Goal: Communication & Community: Answer question/provide support

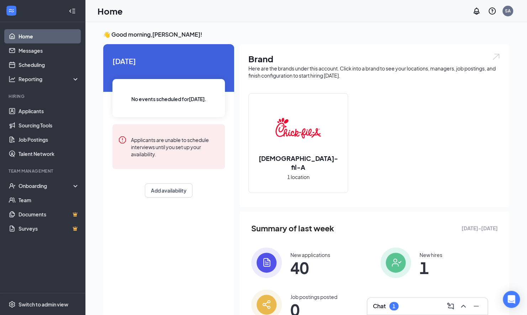
click at [383, 301] on div "Chat 1" at bounding box center [427, 306] width 109 height 11
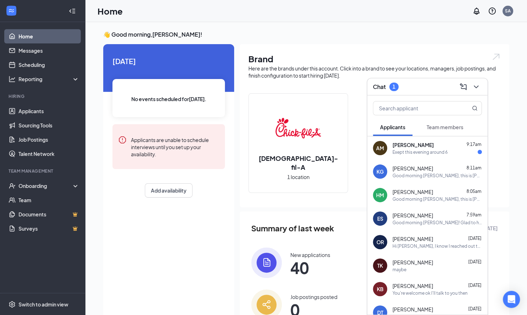
click at [407, 153] on div "Exept this evening around 6" at bounding box center [420, 152] width 55 height 6
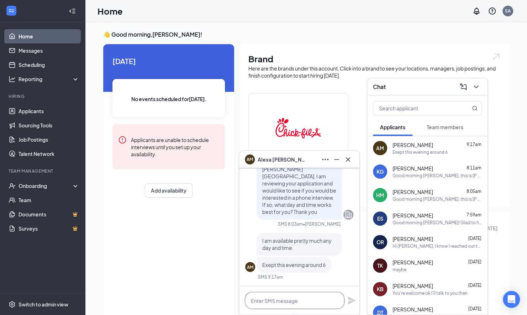
click at [273, 299] on textarea at bounding box center [295, 300] width 100 height 17
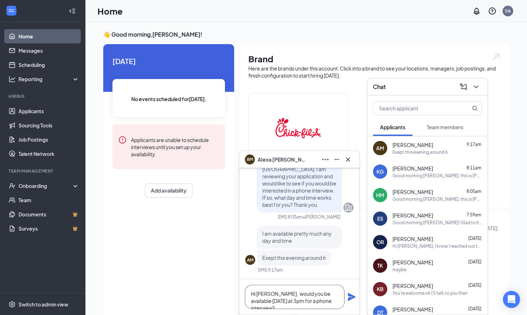
type textarea "Hi [PERSON_NAME], would you be available [DATE] at 3pm for a phone interview?"
click at [353, 296] on icon "Plane" at bounding box center [352, 297] width 9 height 9
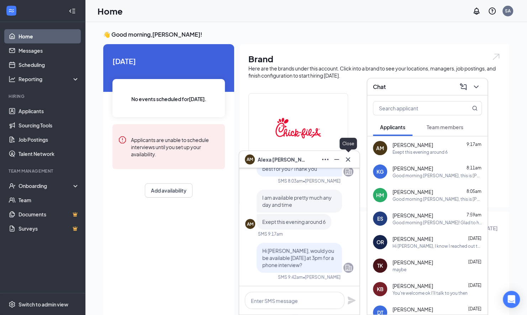
click at [351, 156] on icon "Cross" at bounding box center [348, 159] width 9 height 9
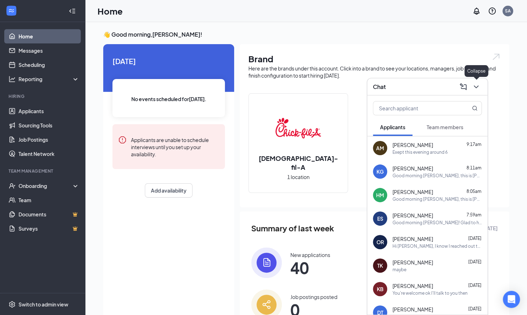
click at [481, 86] on button at bounding box center [476, 86] width 11 height 11
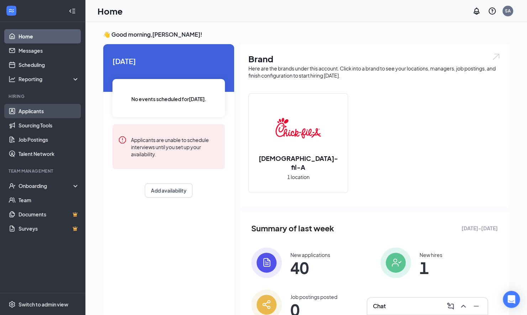
click at [47, 108] on link "Applicants" at bounding box center [49, 111] width 61 height 14
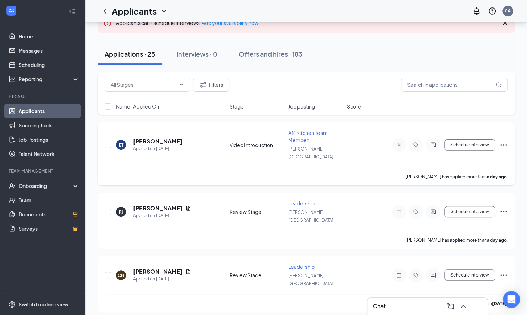
scroll to position [57, 0]
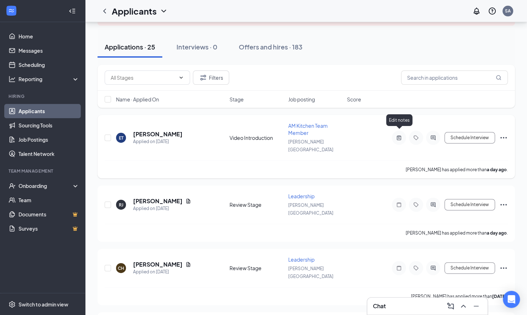
click at [400, 135] on icon "ActiveNote" at bounding box center [399, 138] width 9 height 6
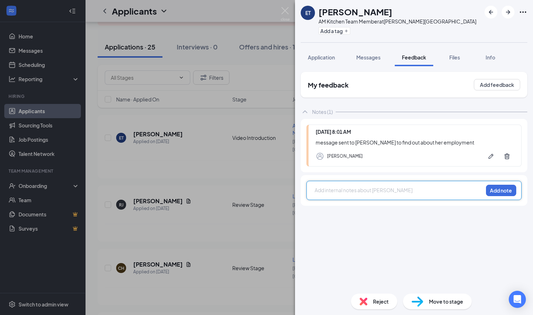
click at [327, 188] on div at bounding box center [399, 190] width 168 height 7
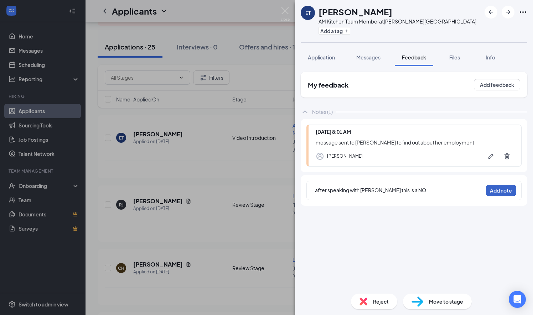
click at [493, 186] on button "Add note" at bounding box center [501, 190] width 30 height 11
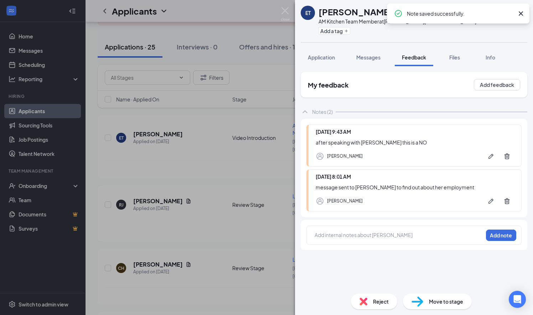
click at [365, 302] on img at bounding box center [363, 302] width 8 height 8
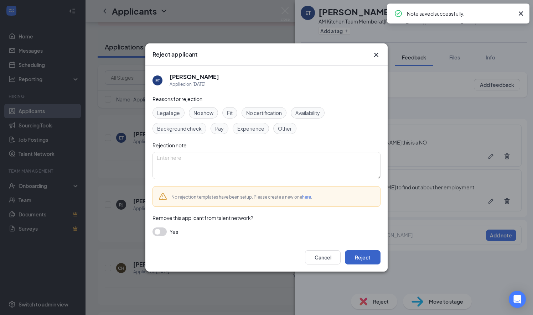
click at [356, 261] on button "Reject" at bounding box center [363, 257] width 36 height 14
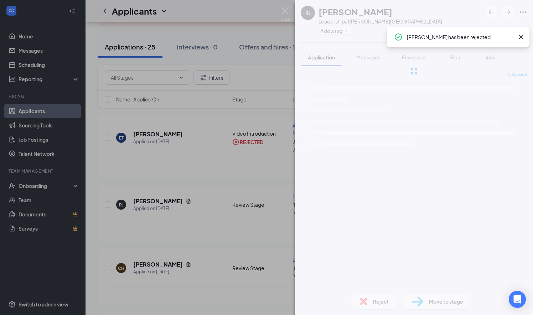
click at [233, 195] on div "[PERSON_NAME] Leadership at [PERSON_NAME][GEOGRAPHIC_DATA] Add a tag Applicatio…" at bounding box center [266, 157] width 533 height 315
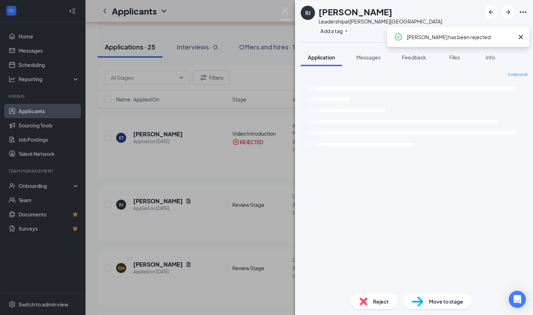
click at [233, 195] on div "[PERSON_NAME] Applied on [DATE] Review Stage Leadership [PERSON_NAME][GEOGRAPHI…" at bounding box center [309, 208] width 409 height 31
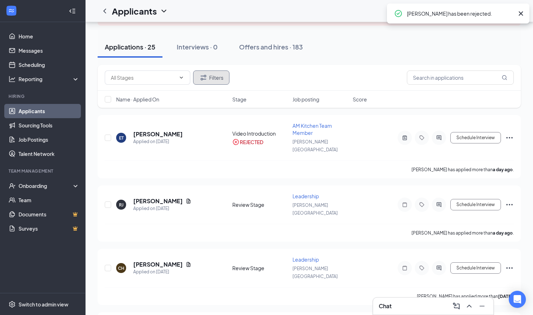
click at [212, 74] on button "Filters" at bounding box center [211, 78] width 36 height 14
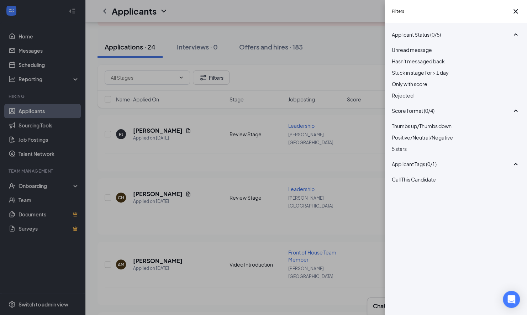
click at [405, 99] on span "Rejected" at bounding box center [403, 95] width 22 height 6
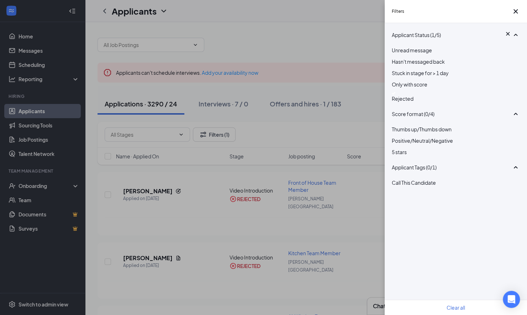
click at [358, 107] on div "Filters Applicant Status (1/5) Unread message Hasn't messaged back Stuck in sta…" at bounding box center [263, 157] width 527 height 315
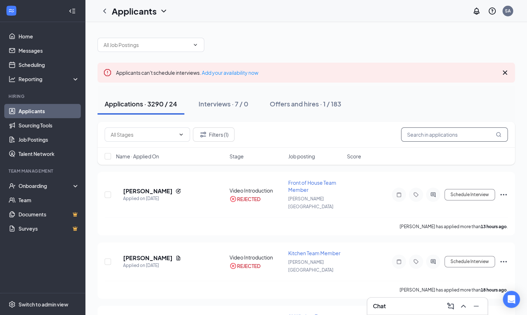
click at [421, 139] on input "text" at bounding box center [454, 134] width 107 height 14
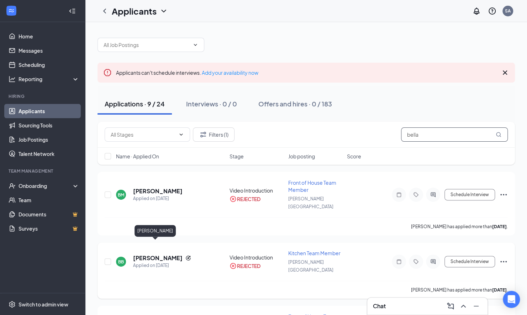
type input "bella"
click at [157, 254] on h5 "[PERSON_NAME]" at bounding box center [157, 258] width 49 height 8
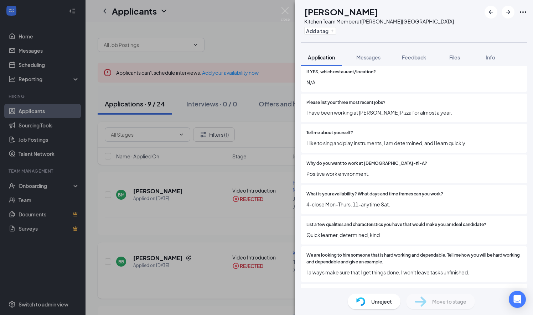
scroll to position [358, 0]
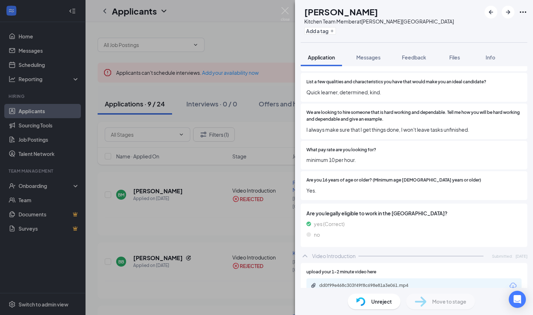
click at [380, 283] on div "dd0f99e468c303f49f8c698e81a3e061.mp4" at bounding box center [369, 286] width 100 height 6
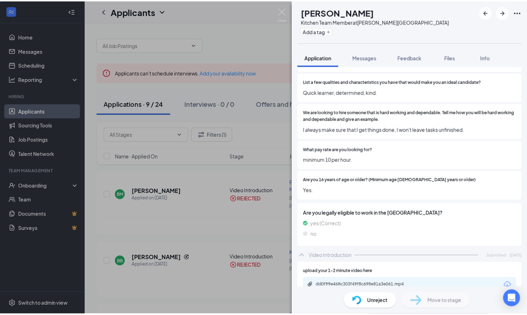
scroll to position [355, 0]
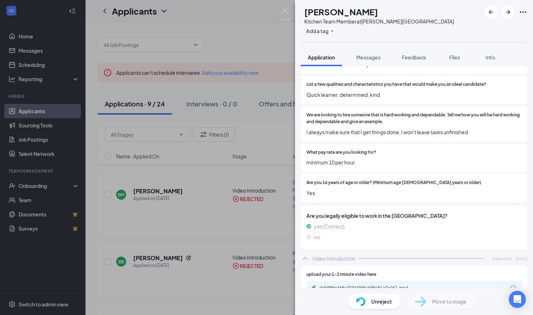
click at [245, 137] on div "BB [PERSON_NAME] Kitchen Team Member at [PERSON_NAME][GEOGRAPHIC_DATA] Add a ta…" at bounding box center [266, 157] width 533 height 315
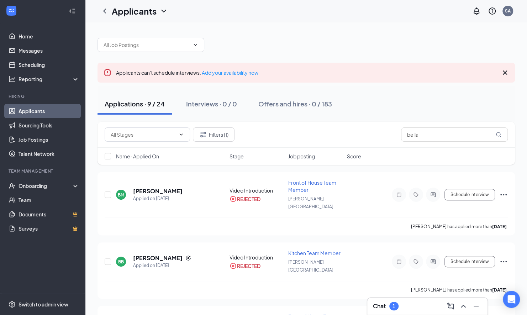
click at [386, 304] on h3 "Chat" at bounding box center [379, 306] width 13 height 8
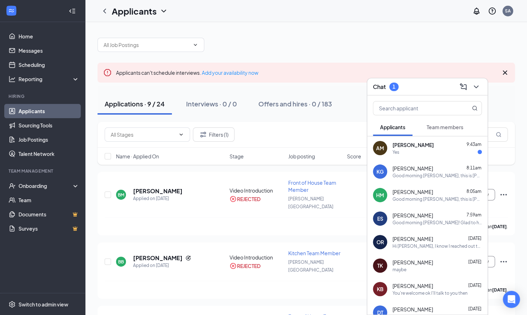
click at [426, 147] on div "[PERSON_NAME] 9:43am" at bounding box center [437, 144] width 89 height 7
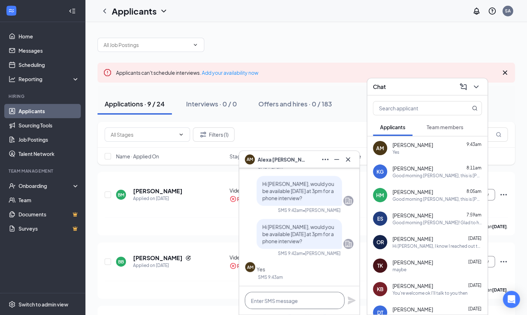
click at [297, 306] on textarea at bounding box center [295, 300] width 100 height 17
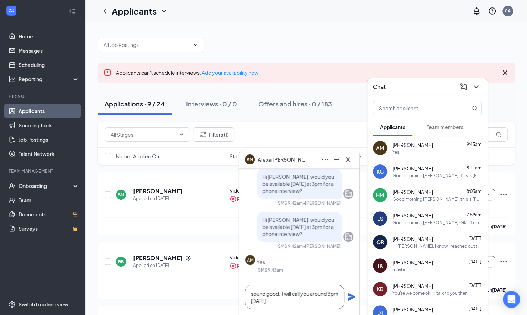
type textarea "sound good. I will call you around 3pm [DATE]"
click at [352, 293] on icon "Plane" at bounding box center [352, 297] width 9 height 9
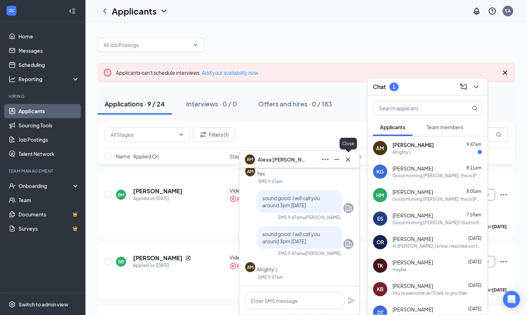
click at [351, 160] on icon "Cross" at bounding box center [348, 159] width 9 height 9
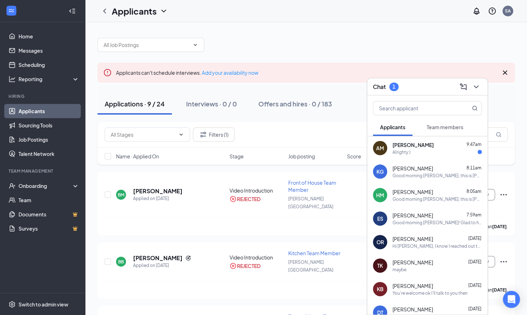
click at [409, 147] on span "[PERSON_NAME]" at bounding box center [413, 144] width 41 height 7
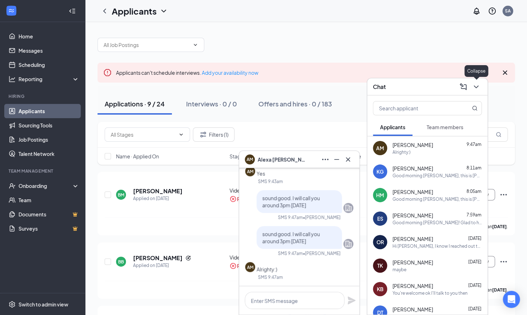
click at [479, 88] on icon "ChevronDown" at bounding box center [476, 87] width 9 height 9
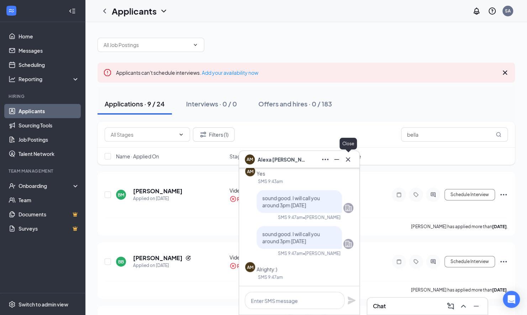
click at [350, 160] on icon "Cross" at bounding box center [348, 159] width 9 height 9
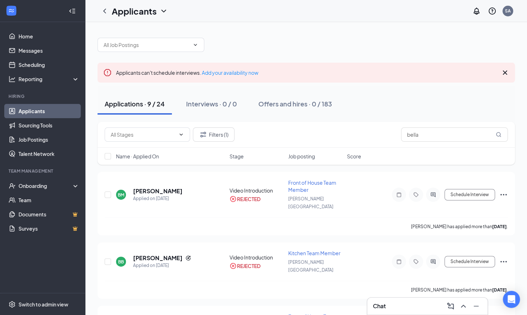
click at [56, 112] on link "Applicants" at bounding box center [49, 111] width 61 height 14
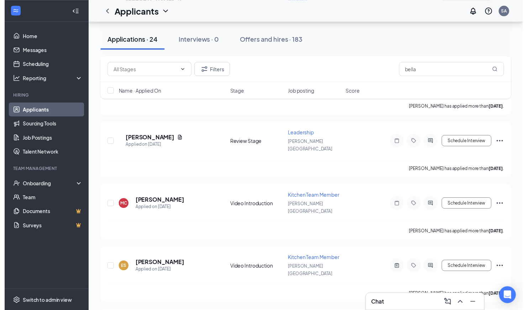
scroll to position [974, 0]
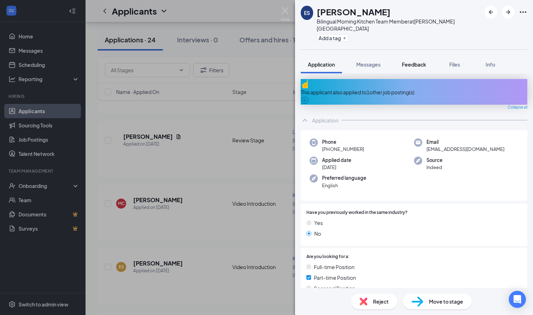
click at [417, 61] on span "Feedback" at bounding box center [414, 64] width 24 height 6
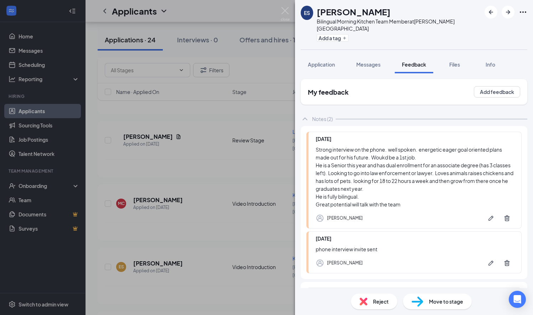
click at [234, 223] on div "ES [PERSON_NAME] Bilingual Morning Kitchen Team Member at [PERSON_NAME][GEOGRAP…" at bounding box center [266, 157] width 533 height 315
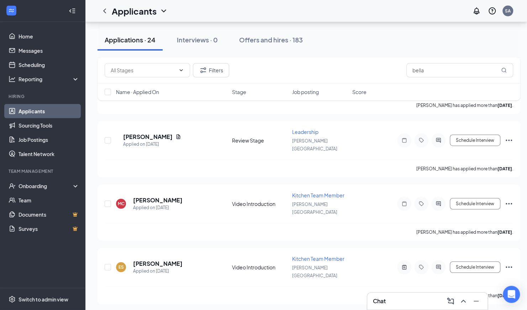
click at [383, 300] on h3 "Chat" at bounding box center [379, 301] width 13 height 8
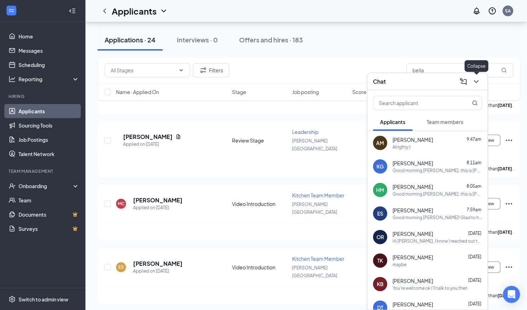
click at [473, 79] on icon "ChevronDown" at bounding box center [476, 81] width 9 height 9
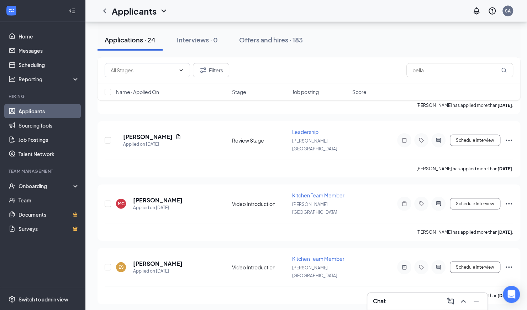
click at [377, 52] on div "Applications · 24 Interviews · 0 Offers and hires · 183" at bounding box center [309, 40] width 423 height 36
